Goal: Information Seeking & Learning: Learn about a topic

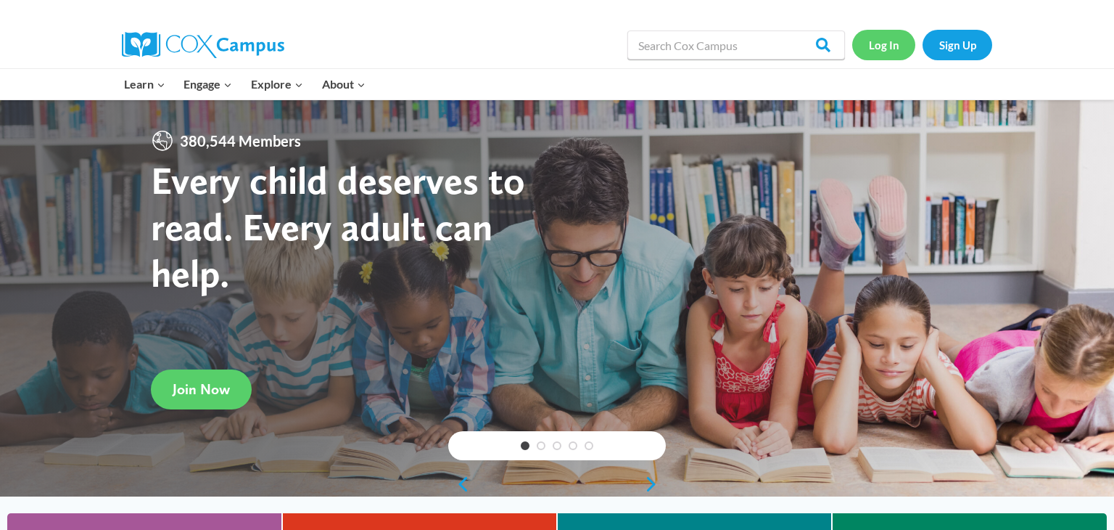
click at [889, 50] on link "Log In" at bounding box center [883, 45] width 63 height 30
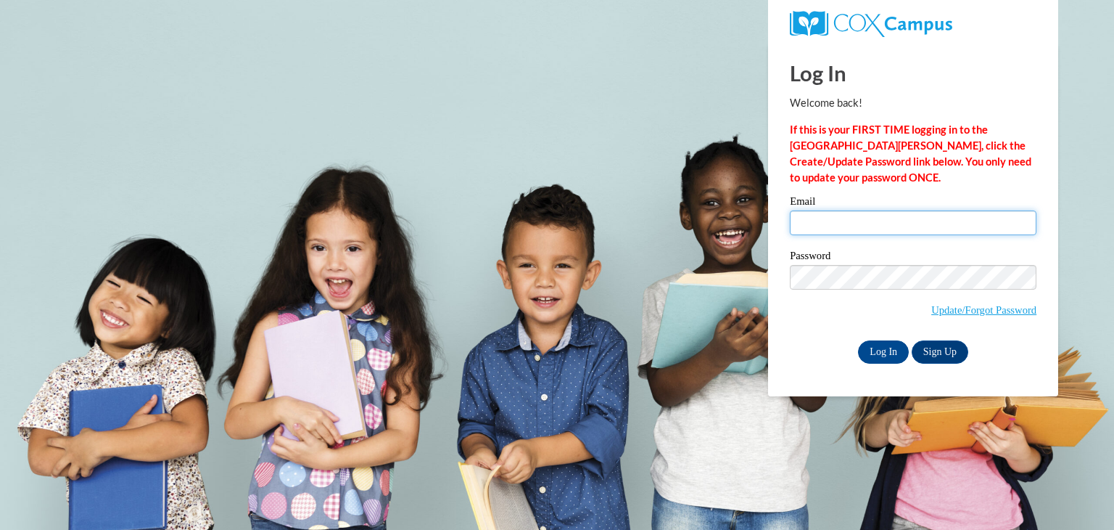
type input "wollnersamanth@aasd.k12.wi.us"
click at [870, 351] on input "Log In" at bounding box center [883, 351] width 51 height 23
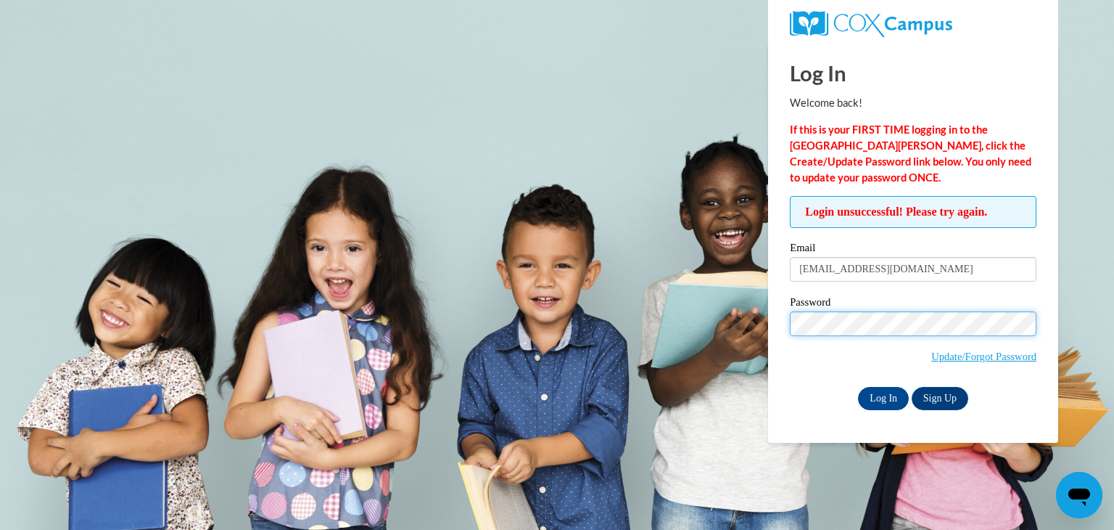
click at [722, 279] on body "Log In Welcome back! If this is your FIRST TIME logging in to the NEW Cox Campu…" at bounding box center [557, 265] width 1114 height 530
click at [791, 382] on div "Email wollnersamanth@aasd.k12.wi.us Password Update/Forgot Password Log In Sign…" at bounding box center [913, 325] width 247 height 167
click at [884, 404] on input "Log In" at bounding box center [883, 398] width 51 height 23
click at [570, 255] on body "Log In Welcome back! If this is your FIRST TIME logging in to the [GEOGRAPHIC_D…" at bounding box center [557, 265] width 1114 height 530
click at [789, 315] on div "Login unsuccessful! Please try again. Please enter your email! Please enter you…" at bounding box center [913, 302] width 268 height 213
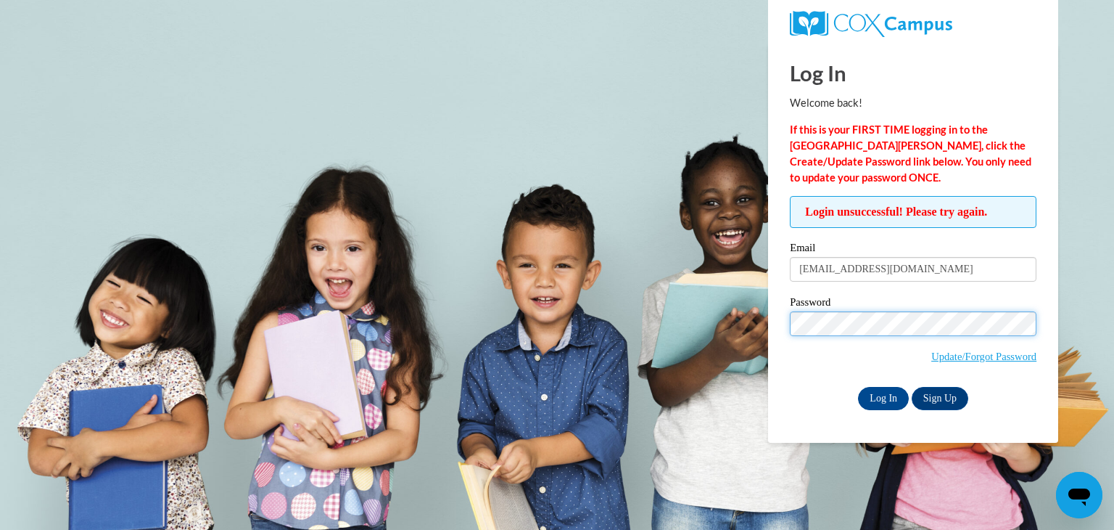
click at [858, 387] on input "Log In" at bounding box center [883, 398] width 51 height 23
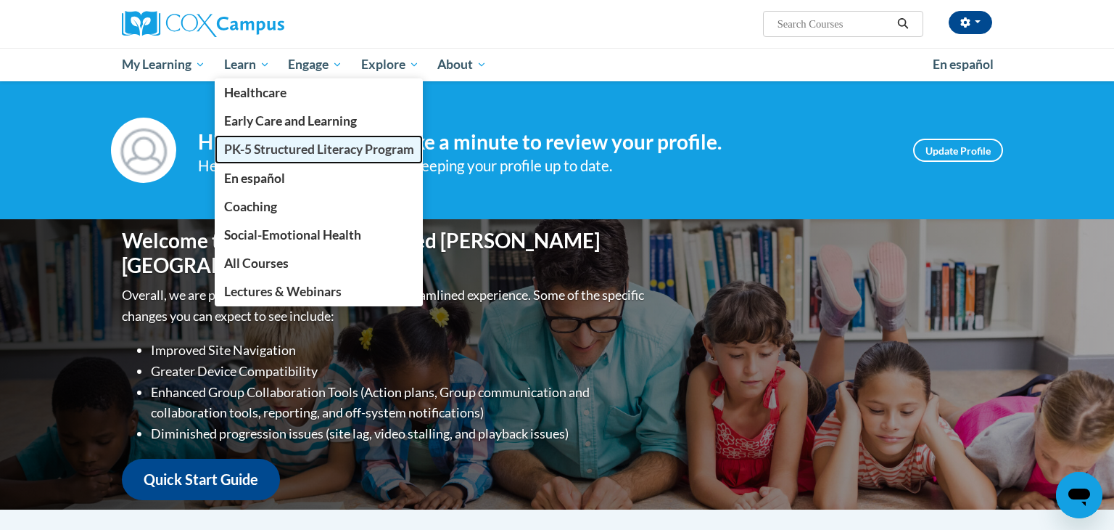
click at [245, 152] on span "PK-5 Structured Literacy Program" at bounding box center [319, 148] width 190 height 15
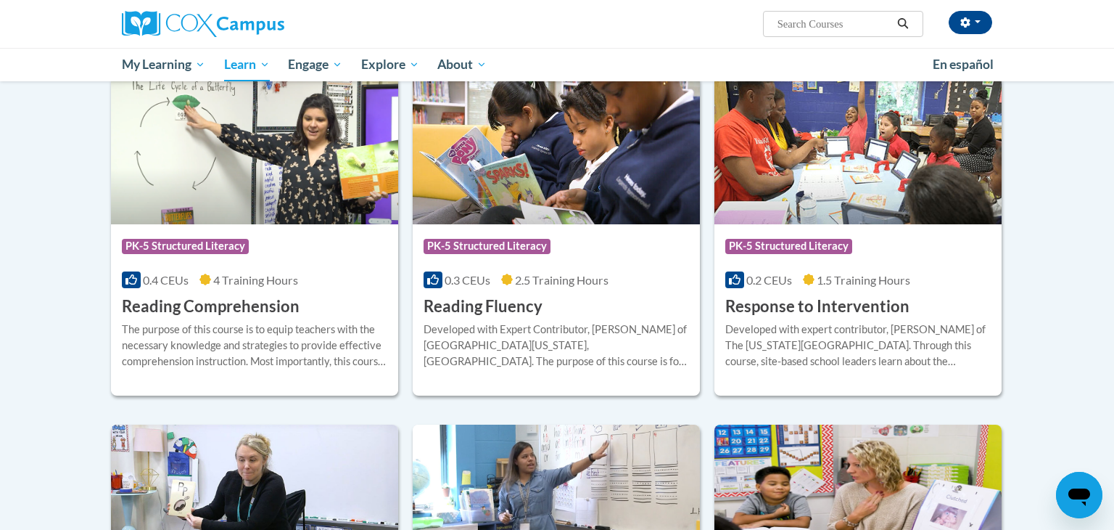
scroll to position [833, 0]
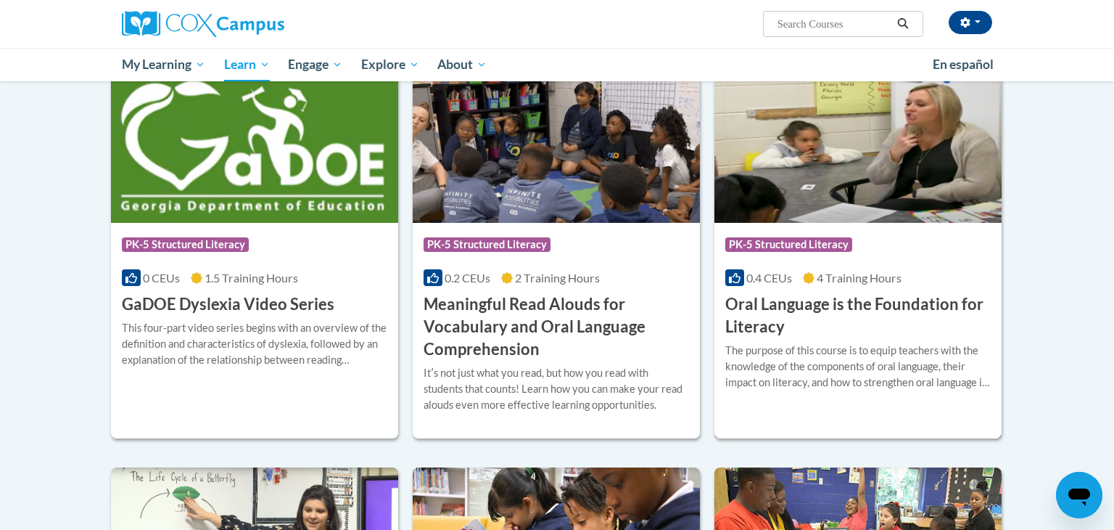
click at [866, 133] on img at bounding box center [858, 149] width 287 height 148
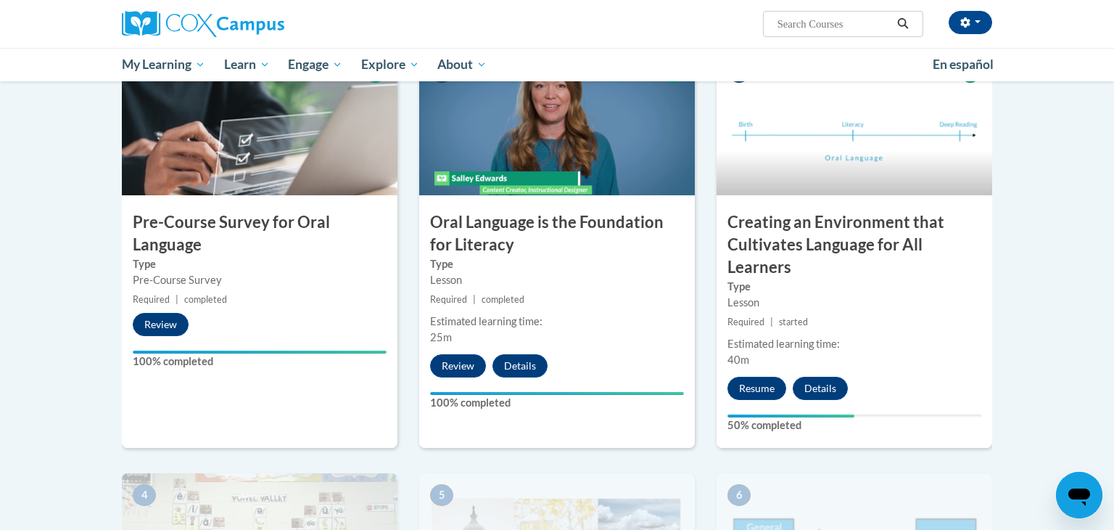
scroll to position [329, 0]
click at [765, 383] on button "Resume" at bounding box center [757, 387] width 59 height 23
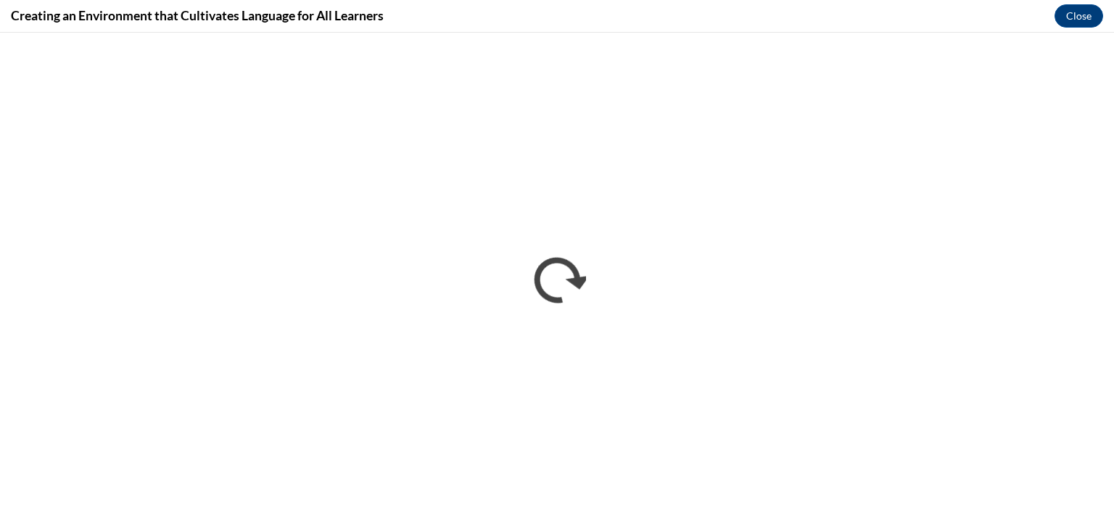
scroll to position [0, 0]
